Goal: Check status

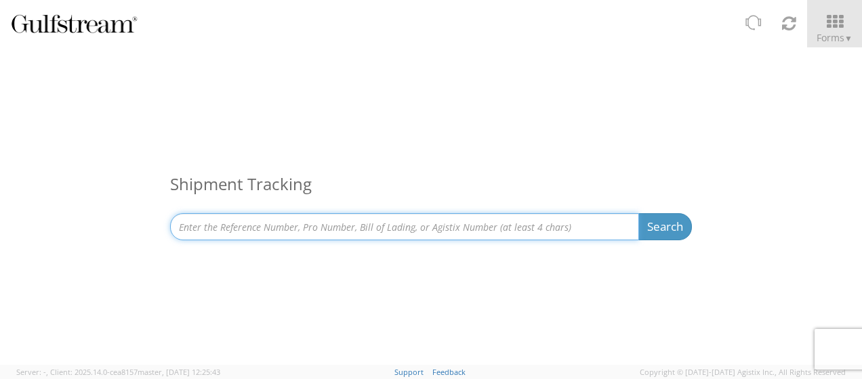
click at [577, 222] on input at bounding box center [404, 226] width 469 height 27
paste input "SAPO25-30451"
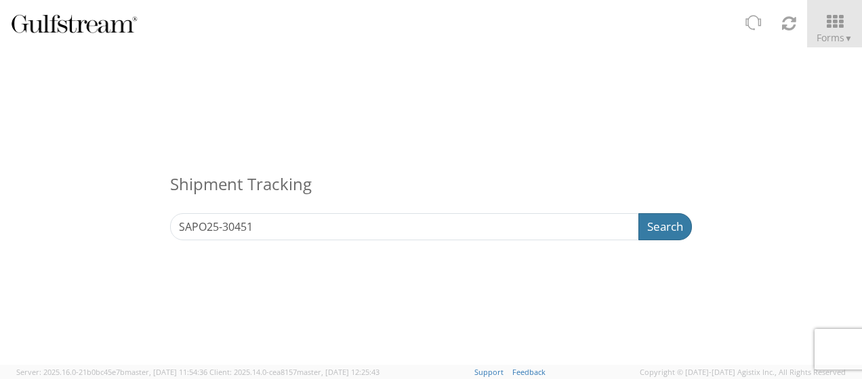
click at [639, 221] on button "Search" at bounding box center [665, 226] width 54 height 27
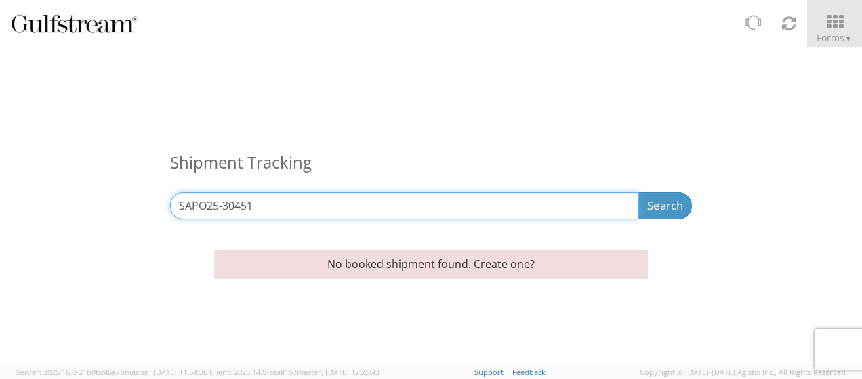
drag, startPoint x: 245, startPoint y: 203, endPoint x: 118, endPoint y: 215, distance: 128.0
click at [118, 215] on div "Shipment Tracking SAPO25-30451 Search Refine By Ship From Date To" at bounding box center [431, 141] width 862 height 189
paste input "53420"
drag, startPoint x: 622, startPoint y: 209, endPoint x: 637, endPoint y: 210, distance: 15.0
click at [627, 209] on input "534201" at bounding box center [404, 205] width 469 height 27
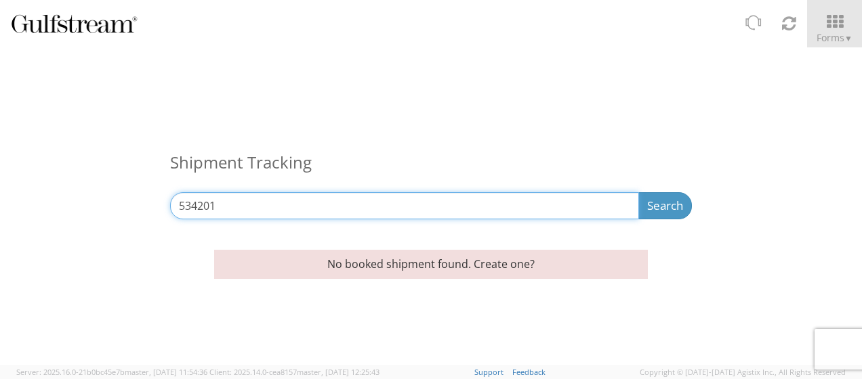
click at [637, 210] on input "534201" at bounding box center [404, 205] width 469 height 27
type input "534201"
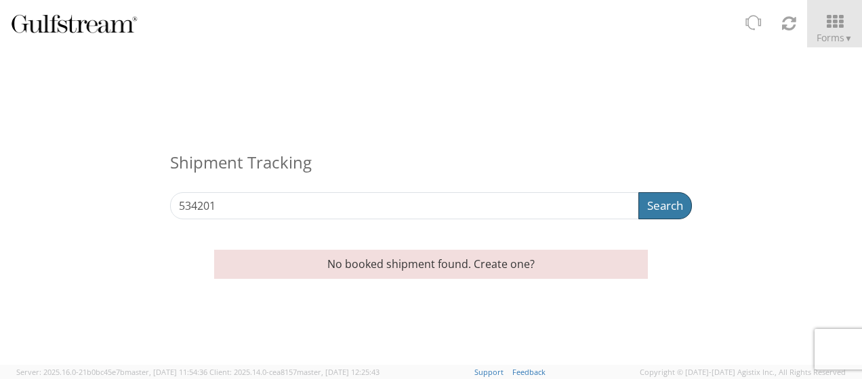
click at [668, 207] on button "Search" at bounding box center [665, 205] width 54 height 27
